Goal: Use online tool/utility: Utilize a website feature to perform a specific function

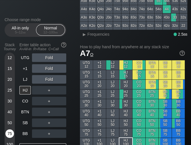
scroll to position [111, 0]
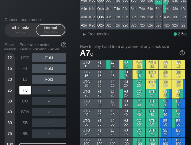
click at [24, 94] on div "HJ" at bounding box center [24, 90] width 11 height 9
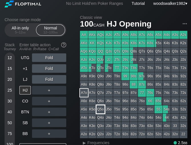
scroll to position [0, 0]
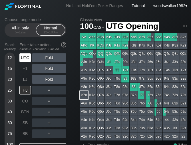
click at [25, 59] on div "UTG" at bounding box center [24, 57] width 11 height 9
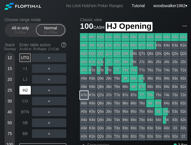
click at [24, 93] on div "HJ" at bounding box center [24, 90] width 11 height 9
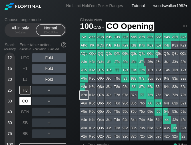
click at [23, 99] on div "CO" at bounding box center [24, 101] width 11 height 9
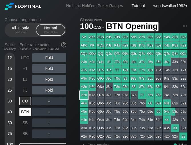
click at [23, 112] on div "BTN" at bounding box center [24, 112] width 11 height 9
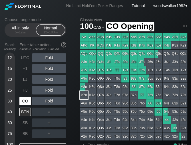
click at [25, 101] on div "CO" at bounding box center [24, 101] width 11 height 9
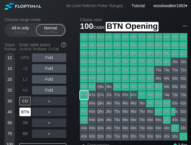
click at [29, 113] on div "BTN" at bounding box center [24, 112] width 11 height 9
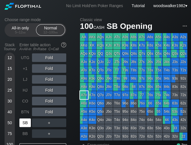
click at [25, 122] on div "SB" at bounding box center [24, 123] width 11 height 9
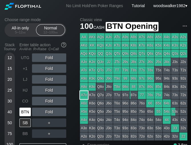
click at [27, 112] on div "BTN" at bounding box center [24, 112] width 11 height 9
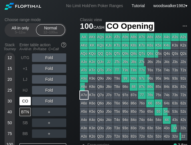
click at [25, 106] on div "CO" at bounding box center [25, 101] width 13 height 11
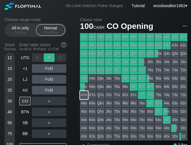
click at [50, 56] on div "R ✕" at bounding box center [49, 57] width 11 height 9
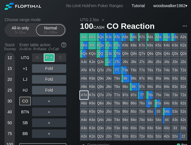
click at [52, 56] on div "R ✕" at bounding box center [49, 57] width 11 height 9
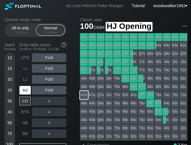
click at [27, 90] on div "HJ" at bounding box center [24, 90] width 11 height 9
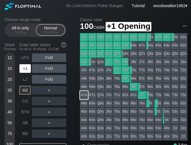
click at [27, 72] on div "+1" at bounding box center [24, 68] width 11 height 9
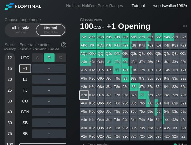
click at [50, 59] on div "R ✕" at bounding box center [49, 57] width 11 height 9
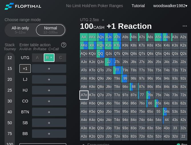
click at [52, 58] on div "R ✕" at bounding box center [49, 57] width 11 height 9
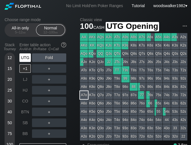
click at [28, 55] on div "UTG" at bounding box center [24, 57] width 11 height 9
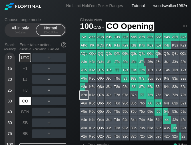
click at [27, 104] on div "CO" at bounding box center [24, 101] width 11 height 9
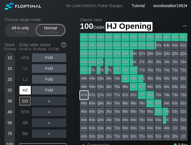
click at [26, 92] on div "HJ" at bounding box center [24, 90] width 11 height 9
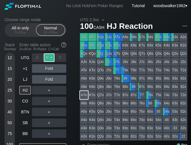
click at [51, 58] on div "R ✕" at bounding box center [49, 57] width 11 height 9
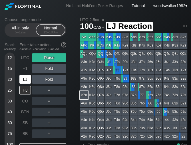
click at [25, 80] on div "LJ" at bounding box center [24, 79] width 11 height 9
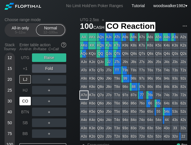
click at [24, 104] on div "CO" at bounding box center [24, 101] width 11 height 9
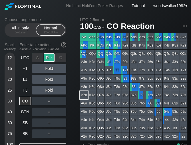
click at [50, 58] on div "R ✕" at bounding box center [49, 57] width 11 height 9
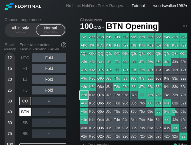
click at [22, 113] on div "BTN" at bounding box center [24, 112] width 11 height 9
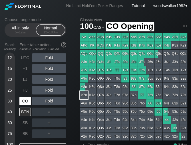
click at [24, 103] on div "CO" at bounding box center [24, 101] width 11 height 9
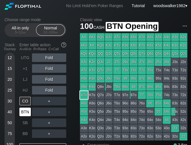
click at [26, 114] on div "BTN" at bounding box center [24, 112] width 11 height 9
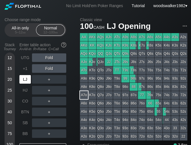
click at [24, 78] on div "LJ" at bounding box center [24, 79] width 11 height 9
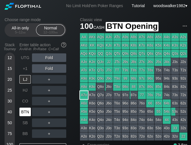
click at [27, 113] on div "BTN" at bounding box center [24, 112] width 11 height 9
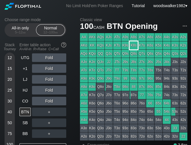
click at [134, 48] on div "K8s" at bounding box center [134, 45] width 8 height 8
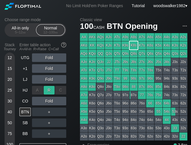
click at [47, 89] on div "R ✕" at bounding box center [49, 90] width 11 height 9
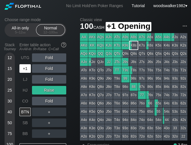
click at [30, 73] on div "+1" at bounding box center [25, 68] width 13 height 11
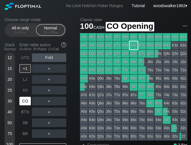
click at [28, 103] on div "CO" at bounding box center [24, 101] width 11 height 9
